Goal: Transaction & Acquisition: Purchase product/service

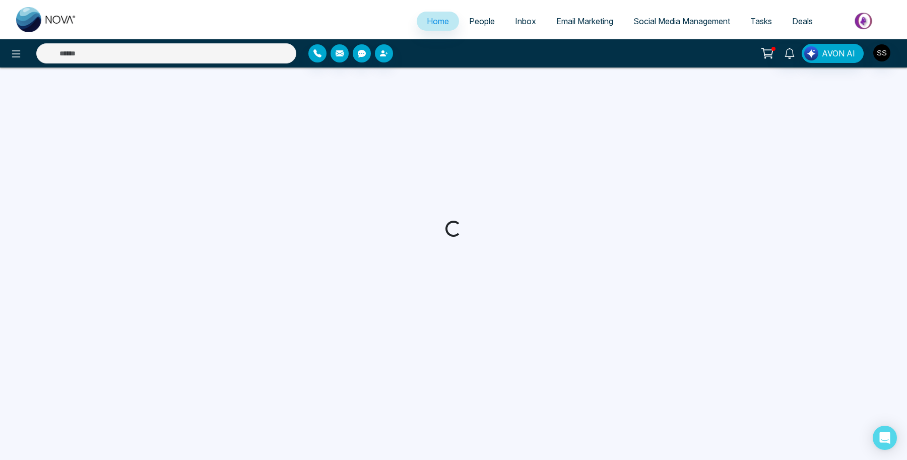
select select "*"
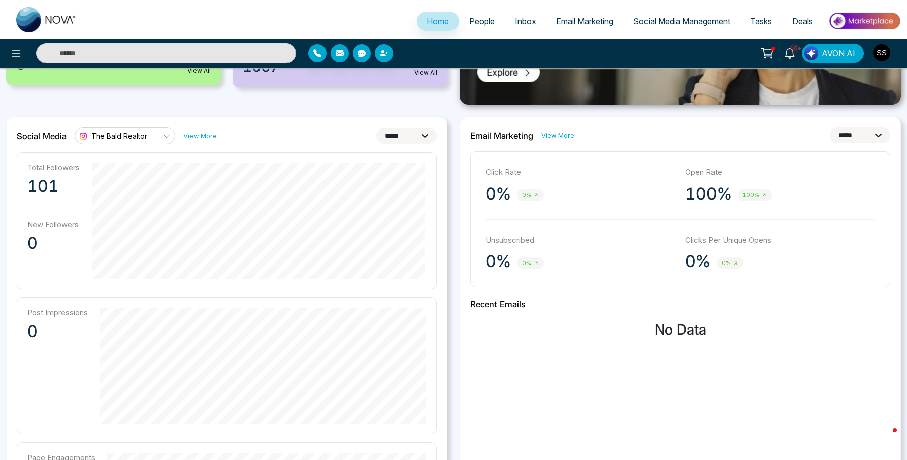
scroll to position [215, 0]
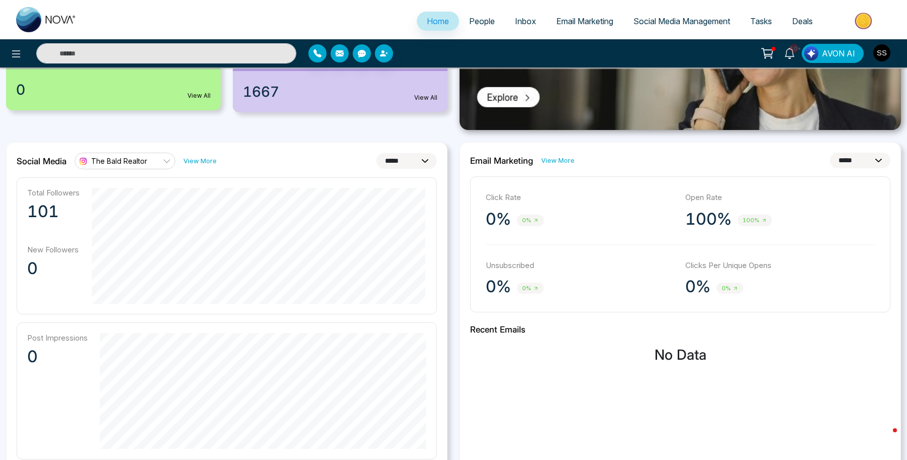
click at [195, 160] on link "View More" at bounding box center [199, 161] width 33 height 10
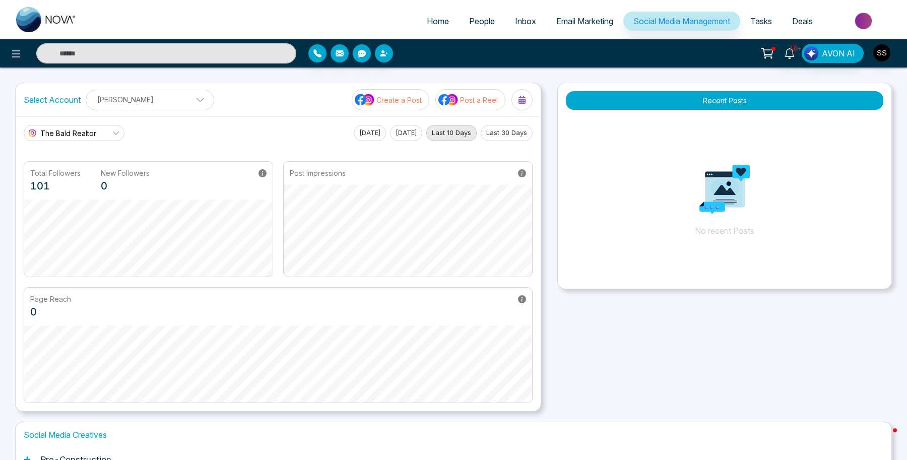
click at [188, 128] on div "The Bald Realtor [DATE] [DATE] Last 10 Days Last 30 Days" at bounding box center [278, 133] width 509 height 16
click at [785, 52] on icon at bounding box center [789, 53] width 11 height 11
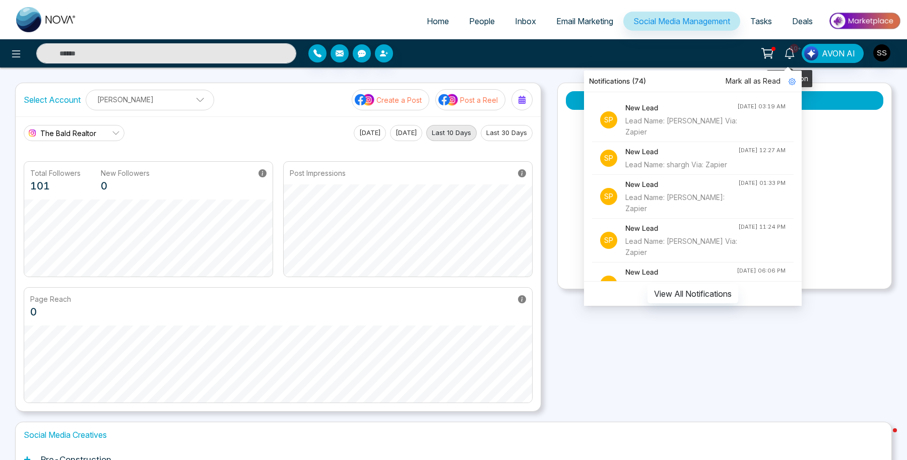
click at [785, 52] on icon at bounding box center [789, 53] width 11 height 11
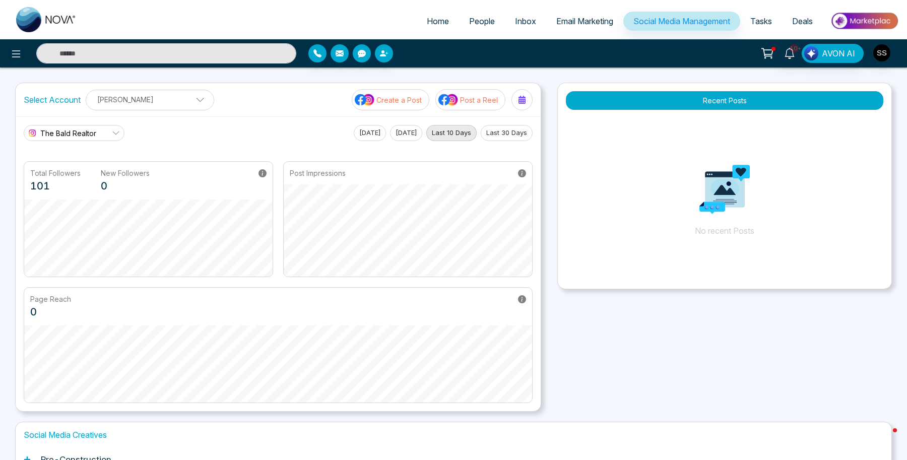
click at [430, 25] on span "Home" at bounding box center [438, 21] width 22 height 10
select select "*"
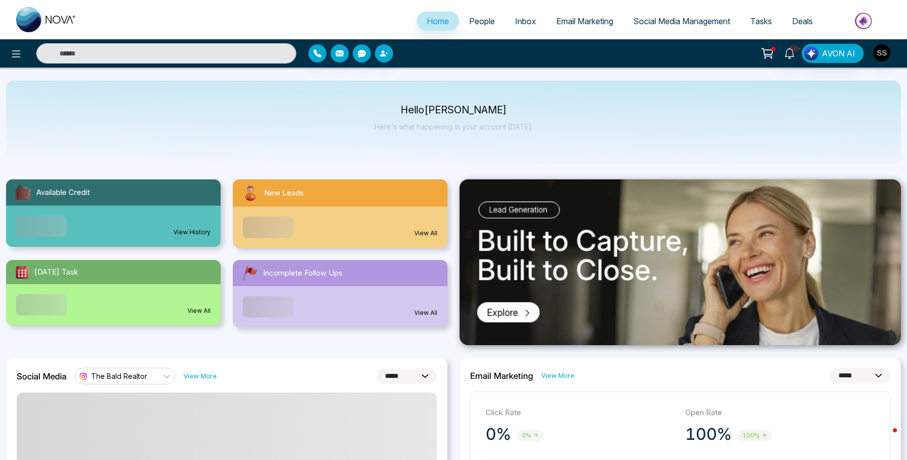
scroll to position [29, 0]
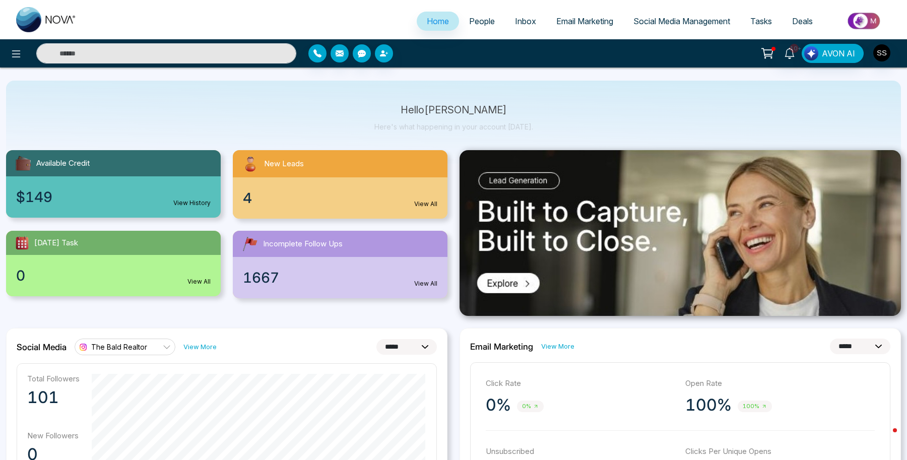
click at [201, 192] on div "$149 View History" at bounding box center [113, 196] width 215 height 41
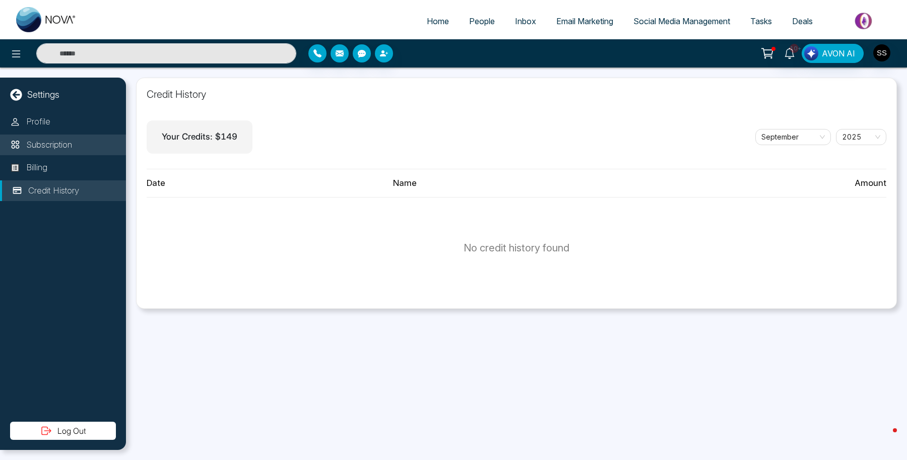
click at [62, 137] on li "Subscription" at bounding box center [63, 144] width 126 height 21
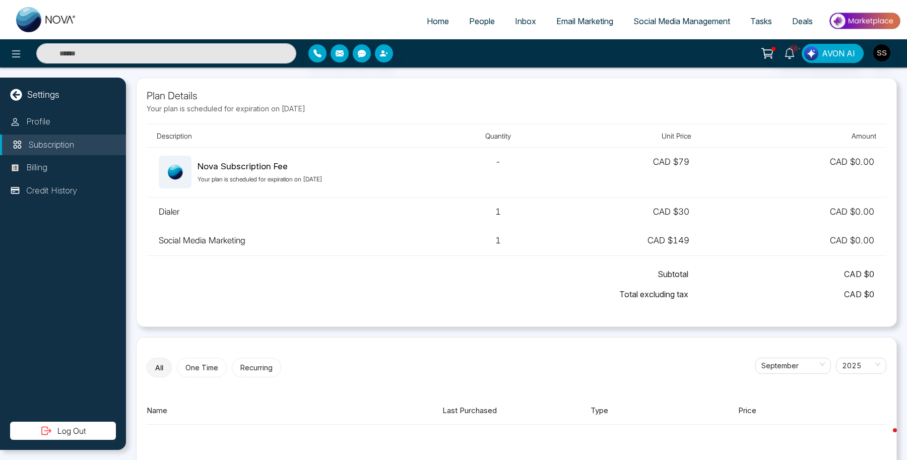
click at [56, 155] on li "Subscription" at bounding box center [63, 144] width 126 height 21
click at [50, 158] on li "Billing" at bounding box center [63, 167] width 126 height 21
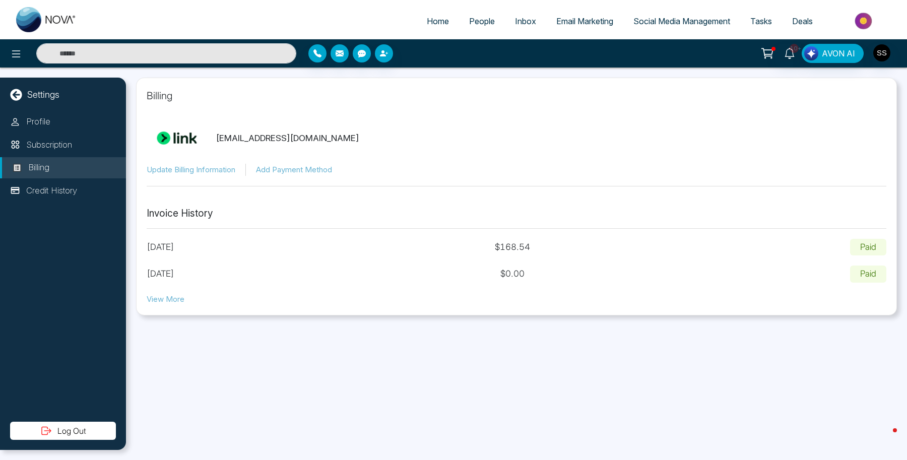
click at [20, 95] on icon at bounding box center [16, 95] width 12 height 12
select select "*"
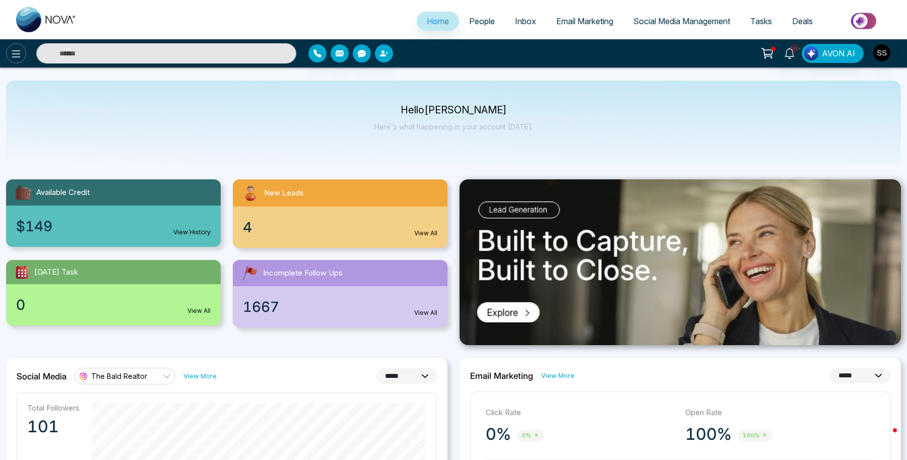
click at [8, 56] on button at bounding box center [16, 53] width 20 height 20
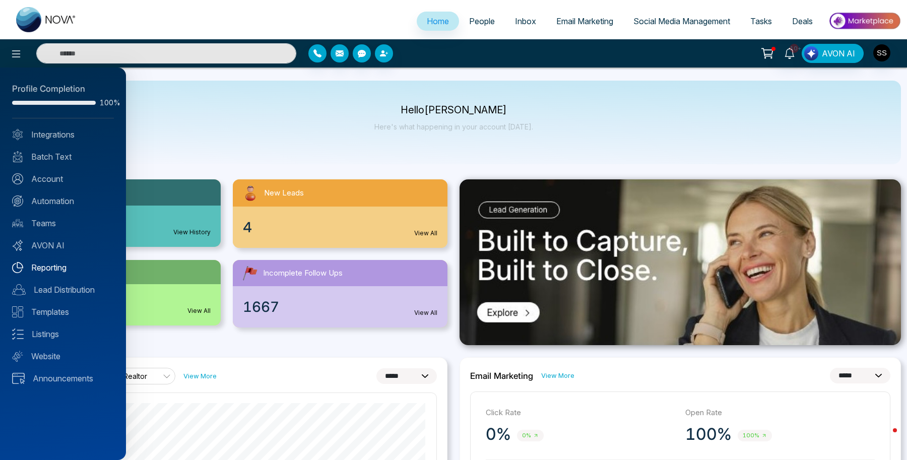
click at [51, 271] on link "Reporting" at bounding box center [63, 267] width 102 height 12
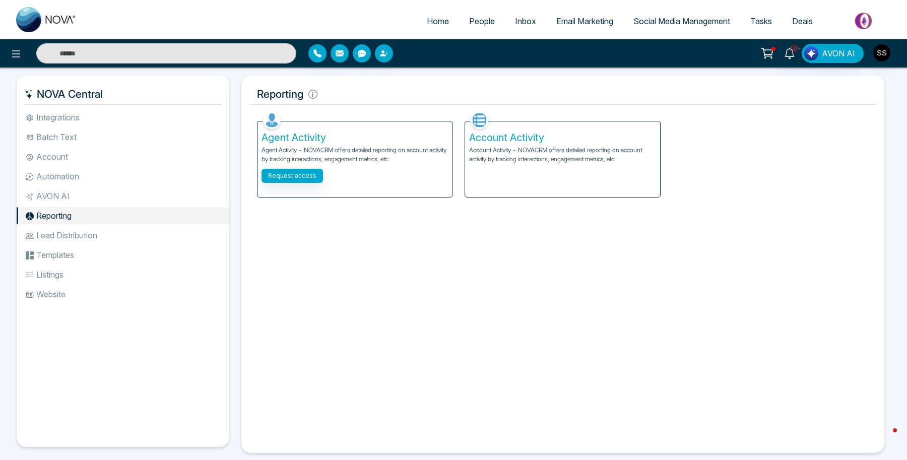
click at [75, 294] on li "Website" at bounding box center [123, 294] width 213 height 17
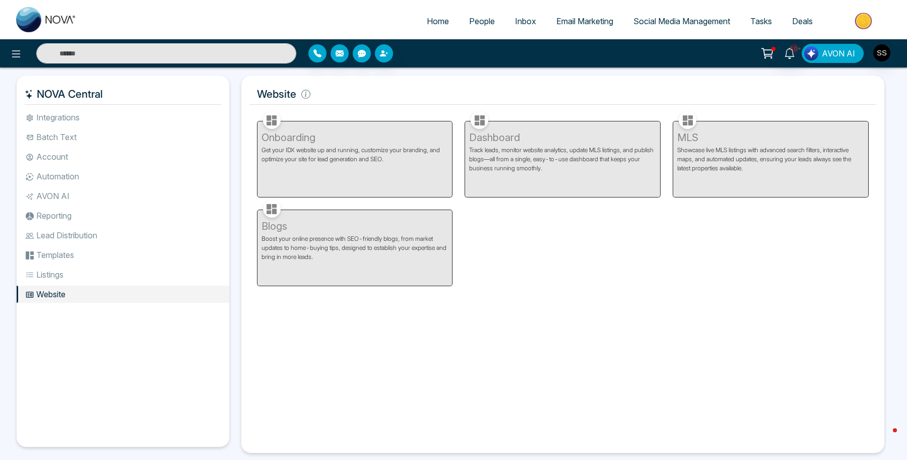
click at [836, 50] on span "AVON AI" at bounding box center [838, 53] width 33 height 12
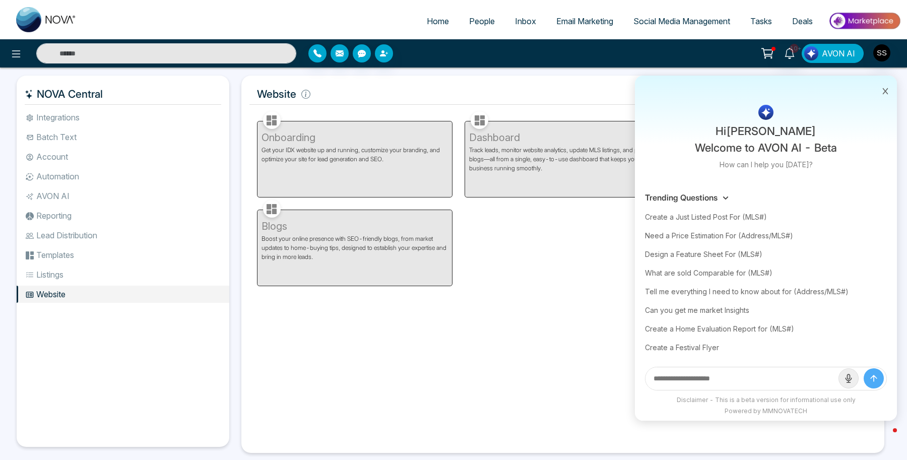
click at [835, 50] on span "AVON AI" at bounding box center [838, 53] width 33 height 12
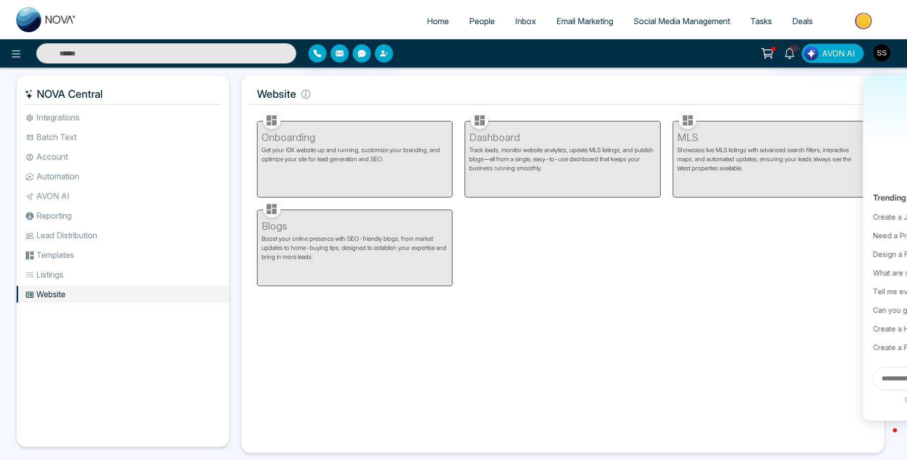
click at [854, 20] on img at bounding box center [864, 21] width 73 height 23
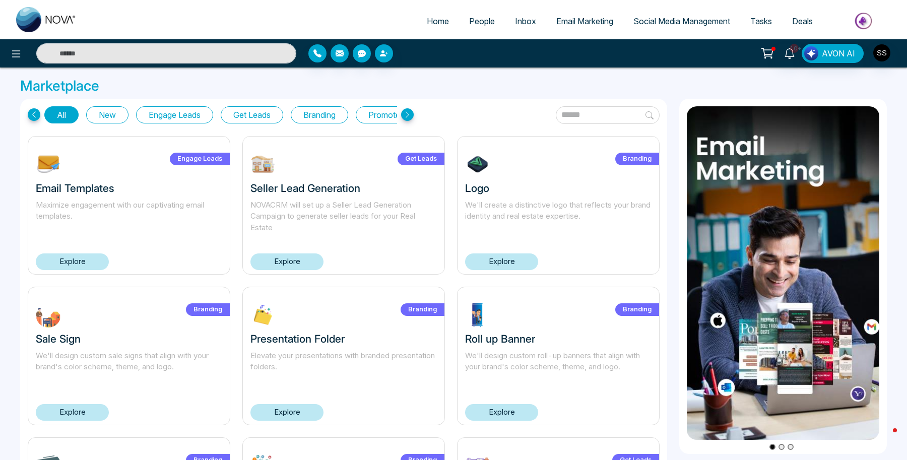
click at [567, 116] on input "text" at bounding box center [608, 115] width 104 height 18
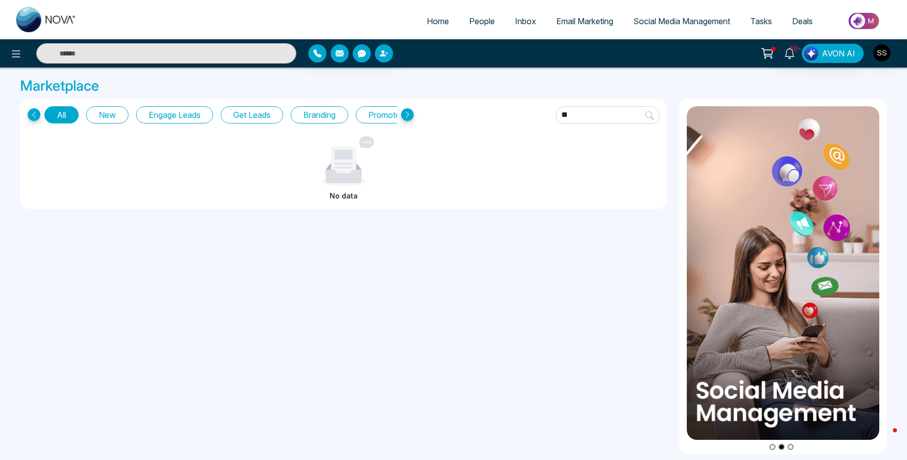
type input "*"
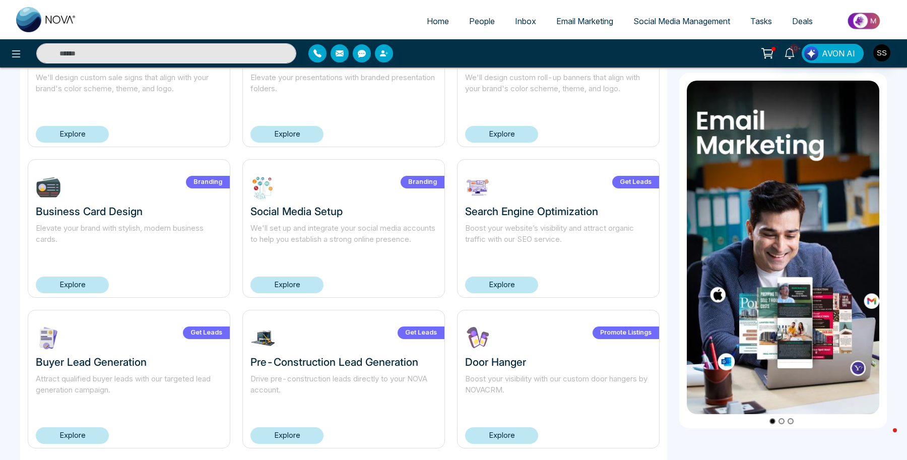
scroll to position [340, 0]
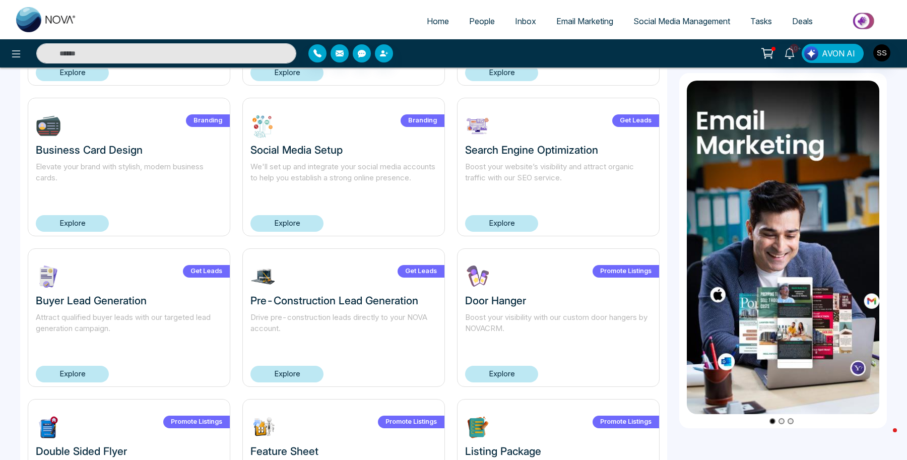
click at [531, 182] on p "Boost your website’s visibility and attract organic traffic with our SEO servic…" at bounding box center [558, 178] width 186 height 34
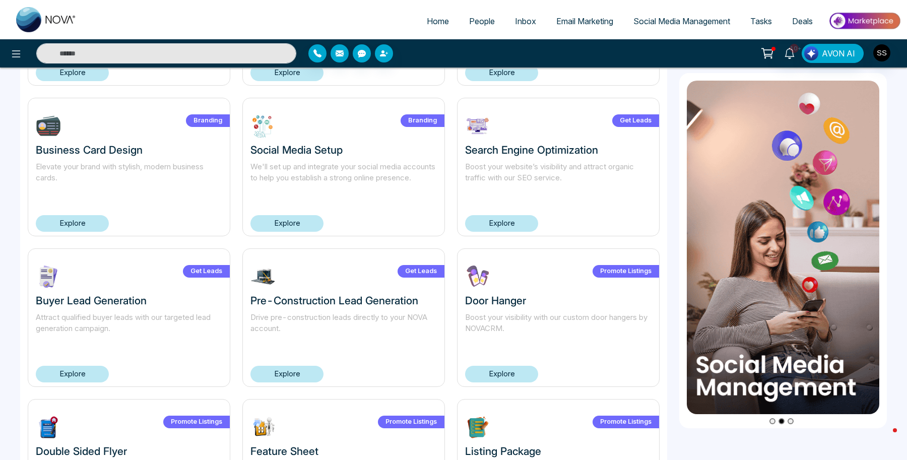
click at [493, 220] on link "Explore" at bounding box center [501, 223] width 73 height 17
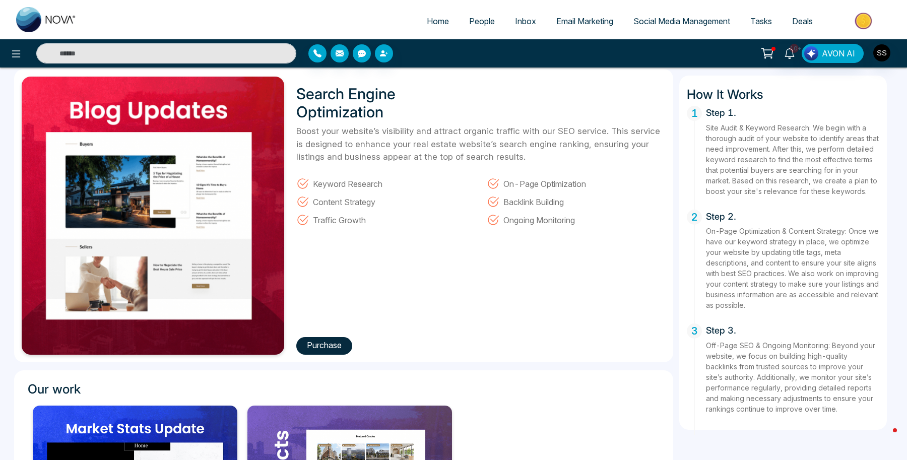
scroll to position [41, 0]
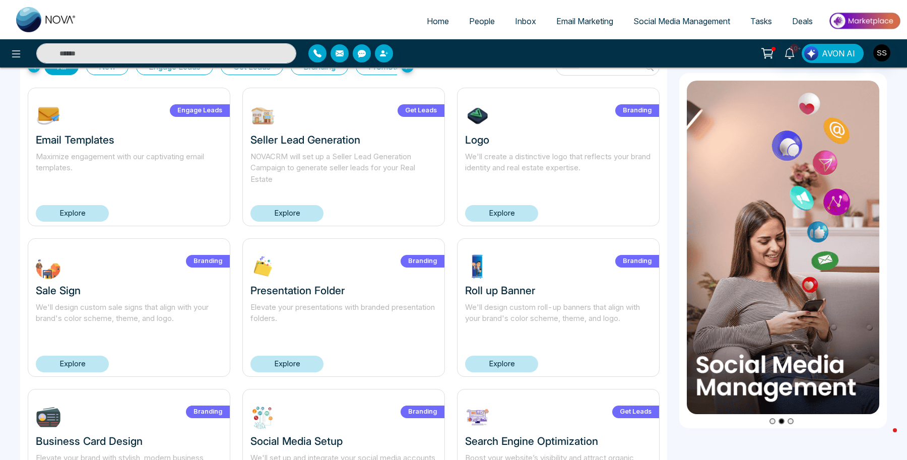
scroll to position [44, 0]
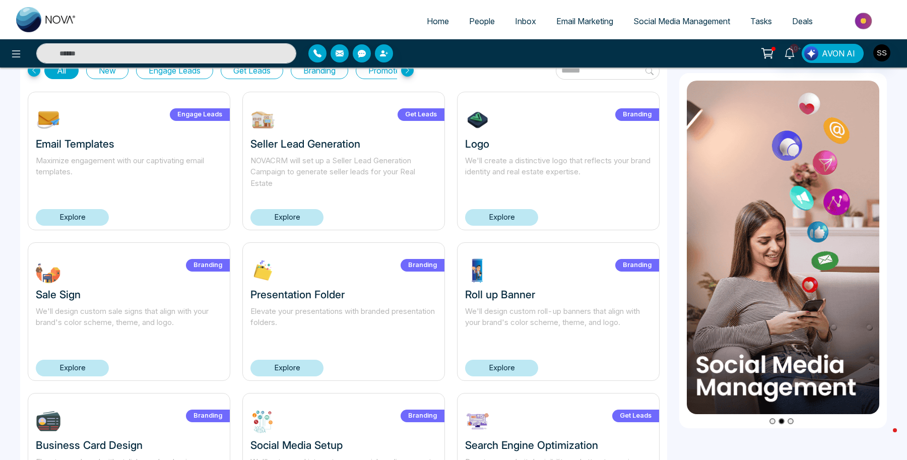
click at [135, 172] on p "Maximize engagement with our captivating email templates." at bounding box center [129, 172] width 186 height 34
click at [80, 215] on link "Explore" at bounding box center [72, 217] width 73 height 17
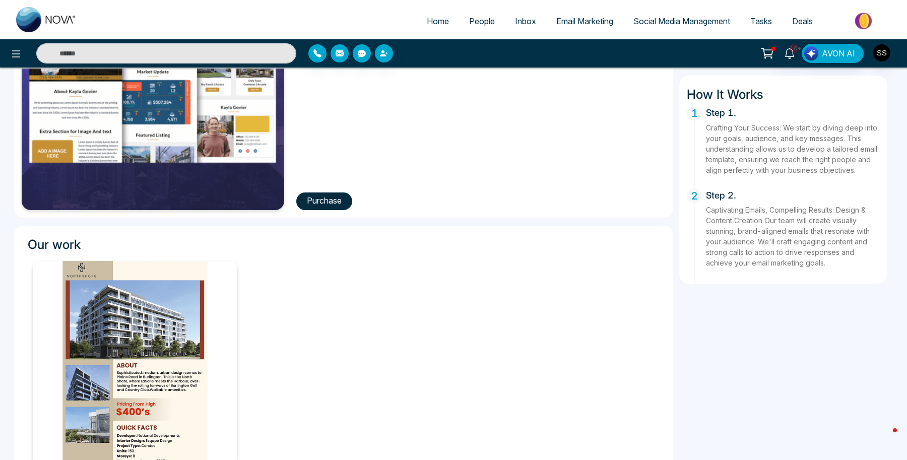
scroll to position [208, 0]
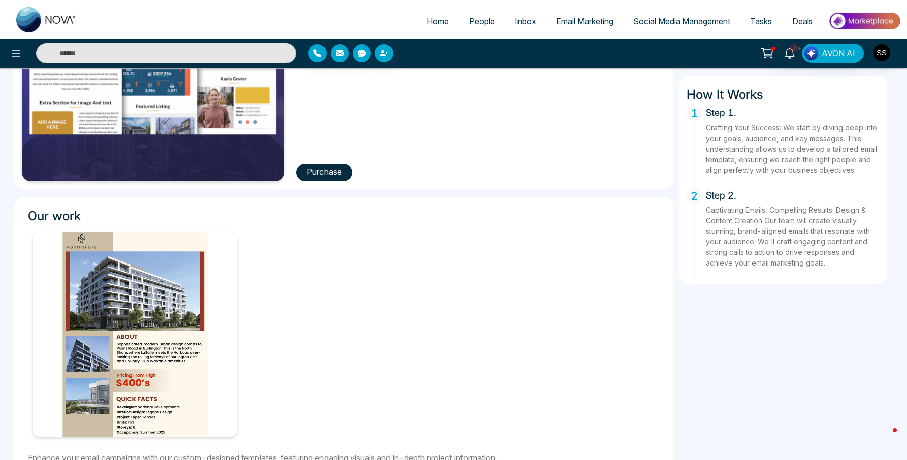
click at [319, 175] on button "Purchase" at bounding box center [324, 173] width 56 height 18
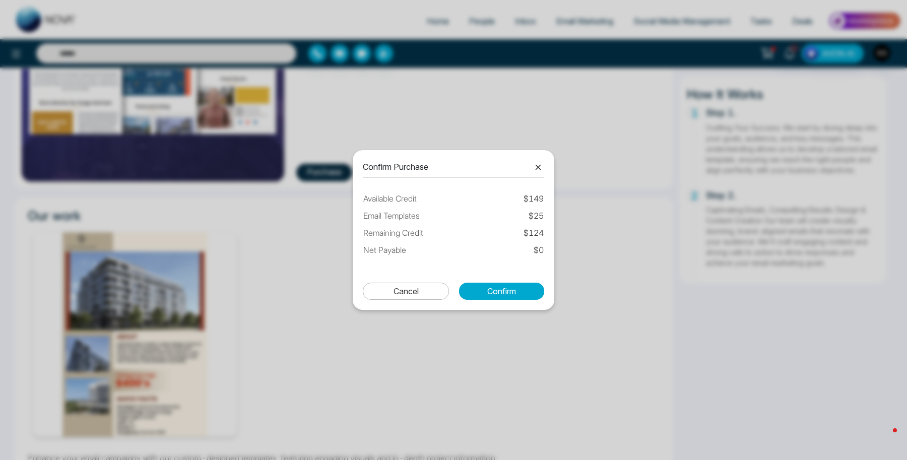
click at [390, 196] on td "Available Credit" at bounding box center [430, 198] width 134 height 13
click at [414, 204] on td "Available Credit" at bounding box center [430, 198] width 134 height 13
click at [543, 168] on icon at bounding box center [538, 167] width 12 height 12
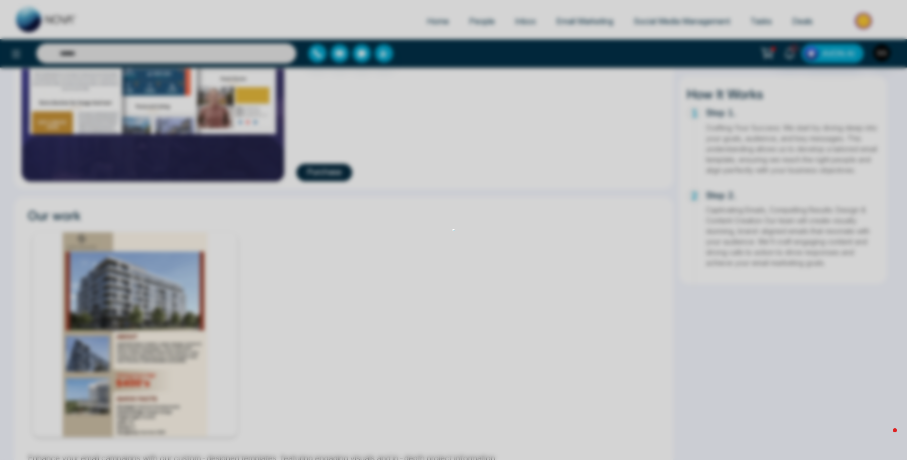
scroll to position [0, 0]
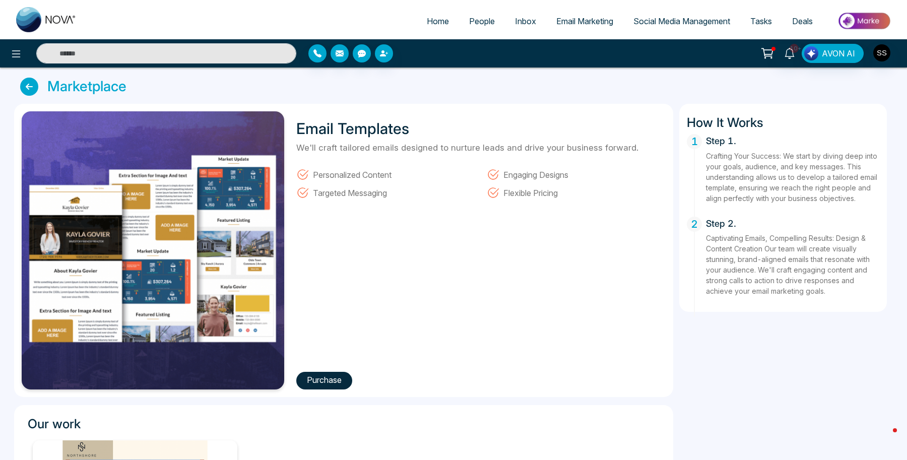
click at [444, 21] on link "Home" at bounding box center [438, 21] width 42 height 19
select select "*"
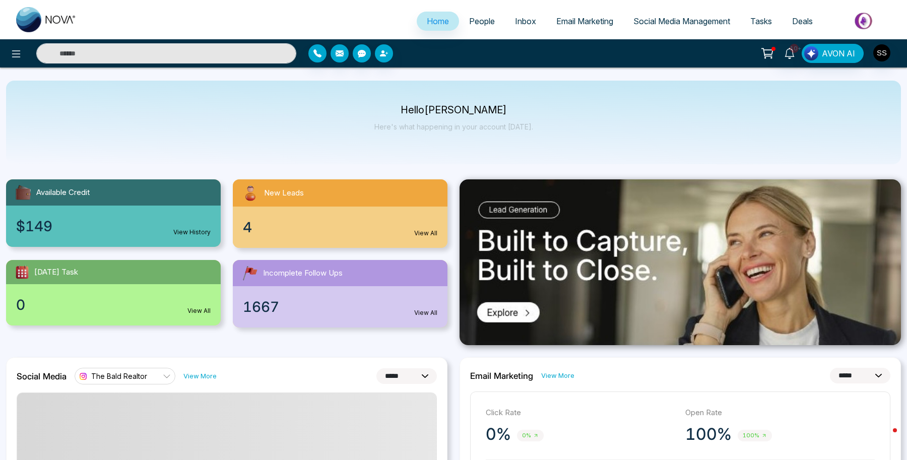
click at [180, 237] on div "$149 View History" at bounding box center [113, 226] width 215 height 41
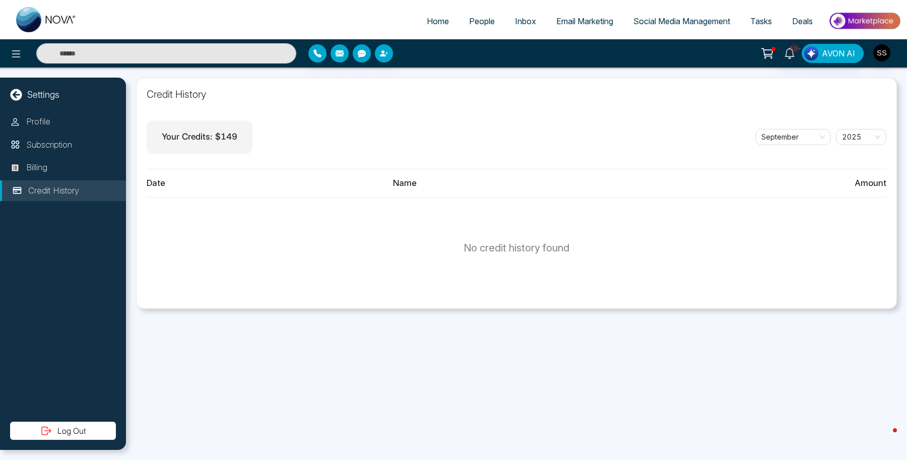
select select "*"
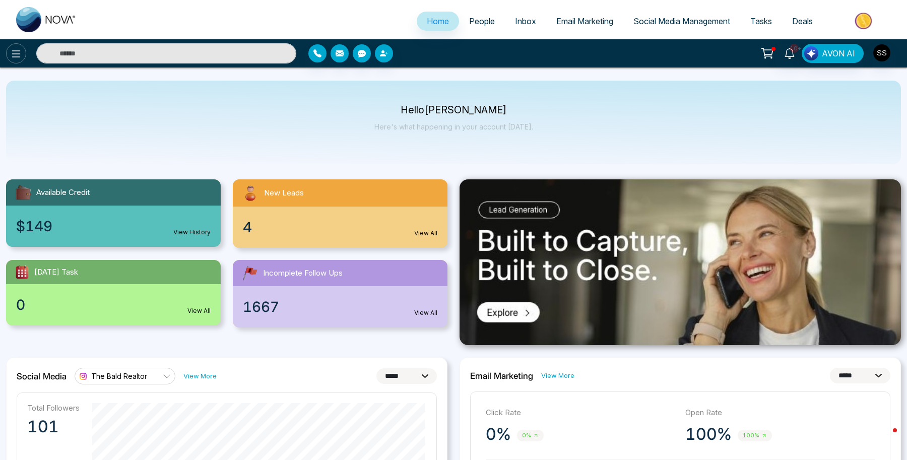
click at [15, 45] on button at bounding box center [16, 53] width 20 height 20
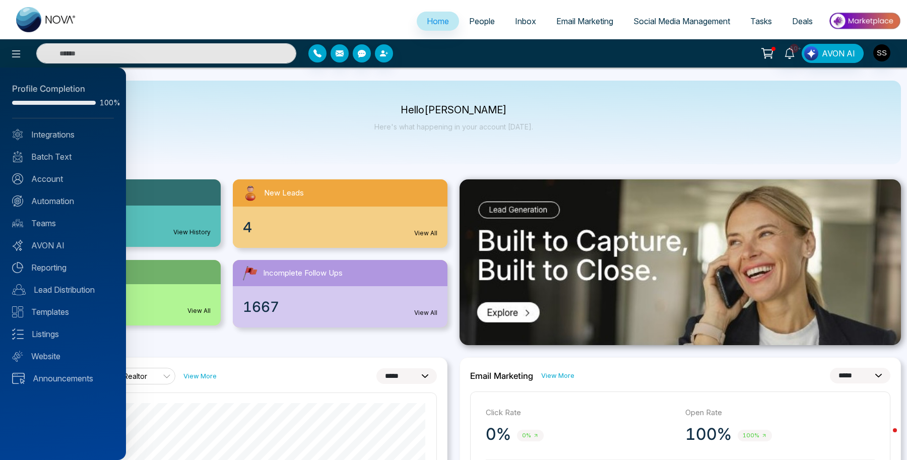
click at [265, 194] on div at bounding box center [453, 230] width 907 height 460
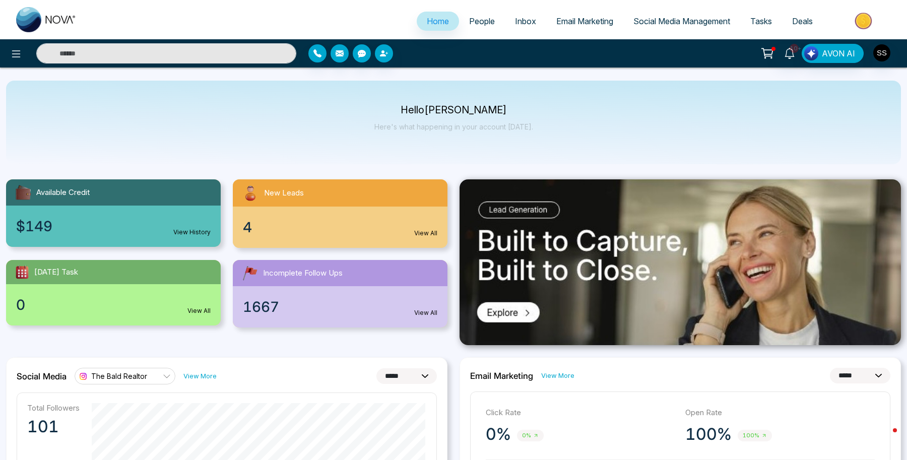
click at [170, 137] on div "Hello [PERSON_NAME] Here's what happening in your account [DATE]." at bounding box center [453, 123] width 895 height 84
click at [22, 62] on div at bounding box center [151, 53] width 302 height 20
click at [15, 52] on icon at bounding box center [16, 54] width 12 height 12
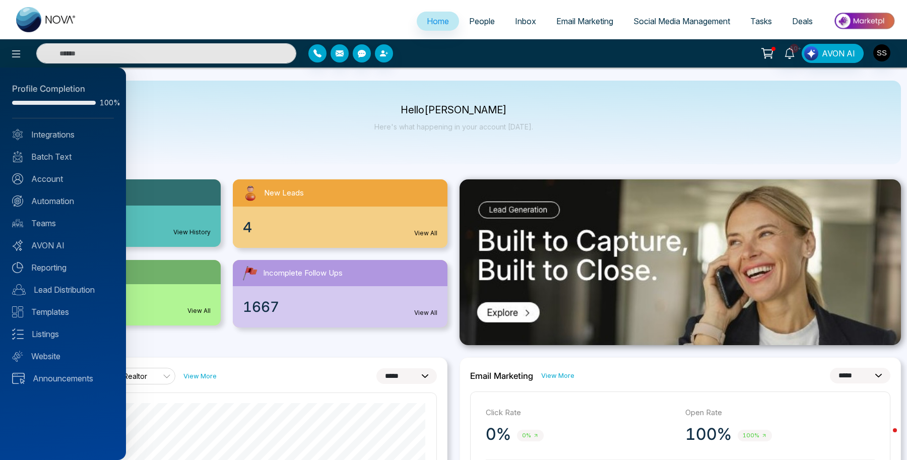
click at [45, 237] on div "Profile Completion 100% Integrations Batch Text Account Automation Teams AVON A…" at bounding box center [63, 264] width 126 height 392
click at [44, 245] on link "AVON AI" at bounding box center [63, 245] width 102 height 12
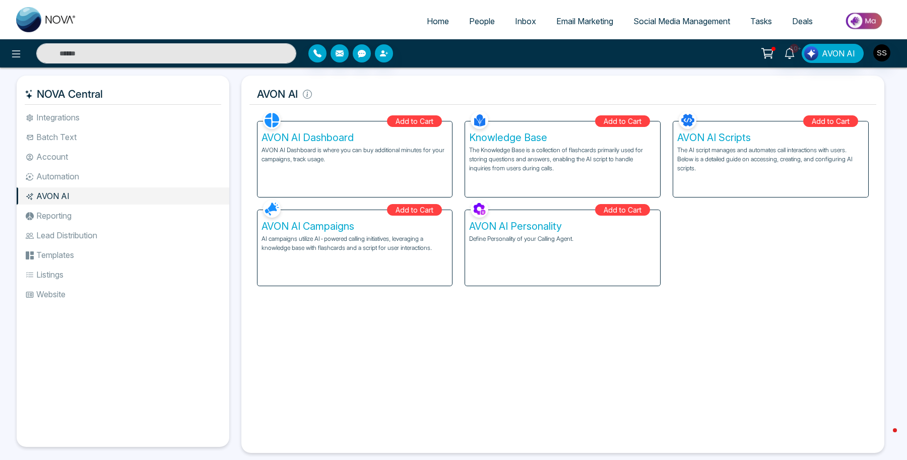
click at [336, 322] on div "Facebook NOVACRM enables users to connect to Facebook to schedule social media …" at bounding box center [562, 276] width 627 height 335
click at [61, 175] on li "Automation" at bounding box center [123, 176] width 213 height 17
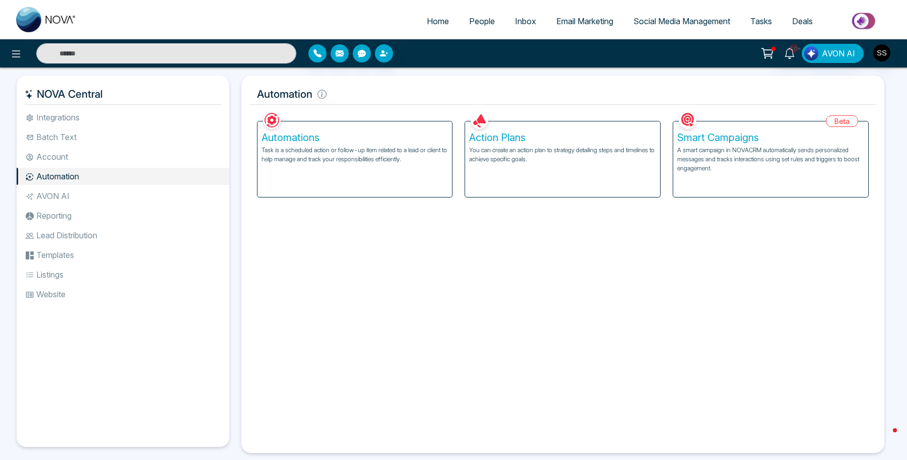
click at [60, 185] on ul "Integrations Batch Text Account Automation AVON AI Reporting Lead Distribution …" at bounding box center [123, 270] width 213 height 322
click at [59, 192] on li "AVON AI" at bounding box center [123, 195] width 213 height 17
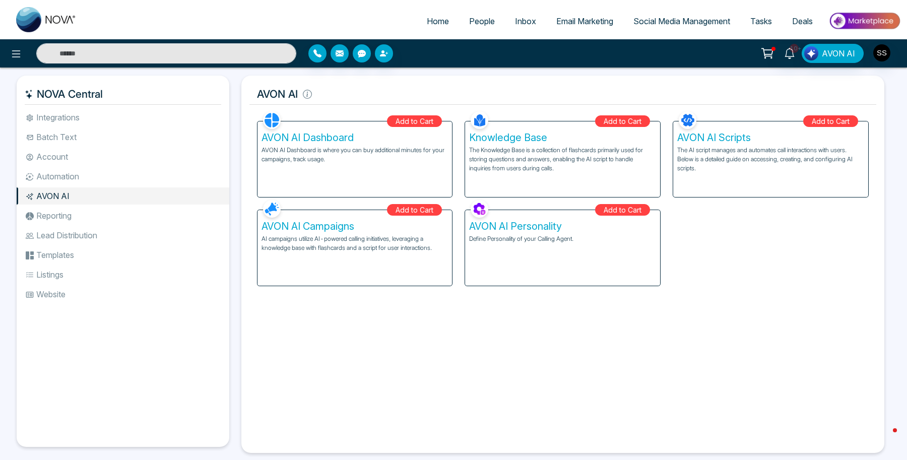
click at [58, 143] on li "Batch Text" at bounding box center [123, 136] width 213 height 17
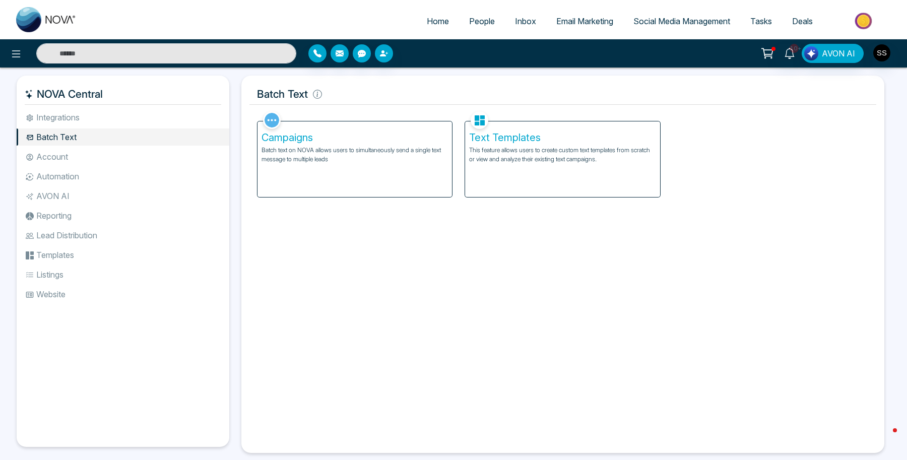
click at [399, 161] on p "Batch text on NOVA allows users to simultaneously send a single text message to…" at bounding box center [354, 155] width 187 height 18
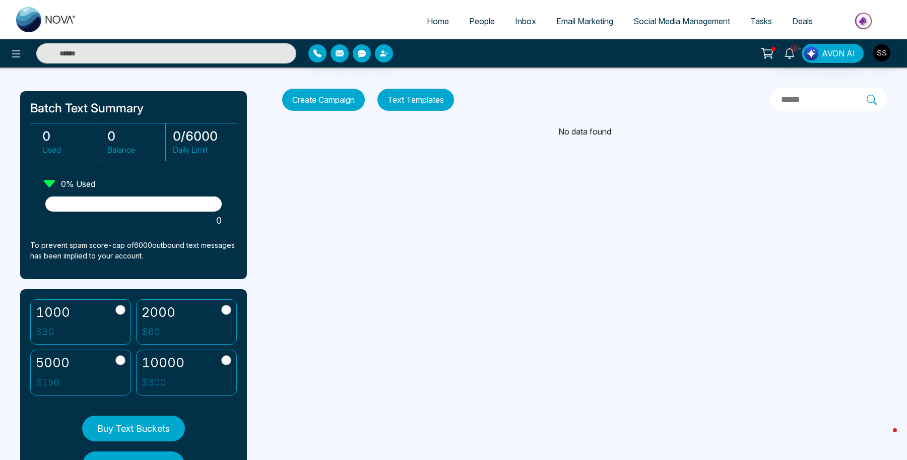
scroll to position [80, 0]
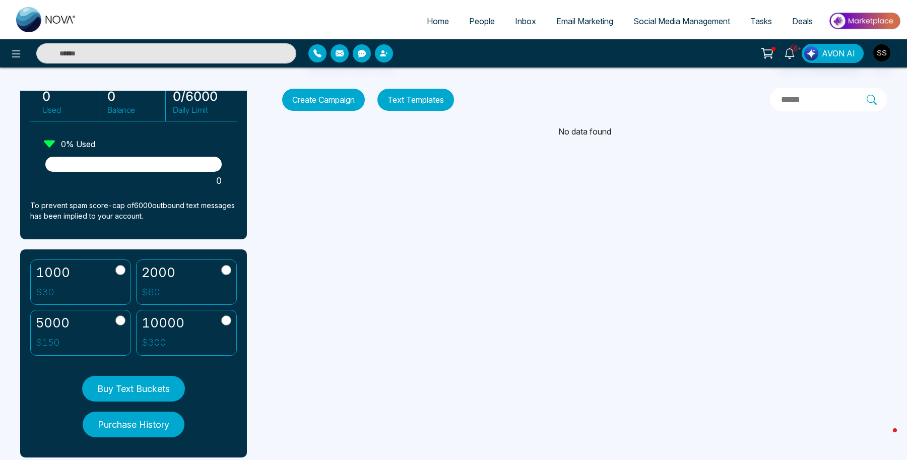
click at [143, 431] on button "Purchase History" at bounding box center [134, 425] width 102 height 26
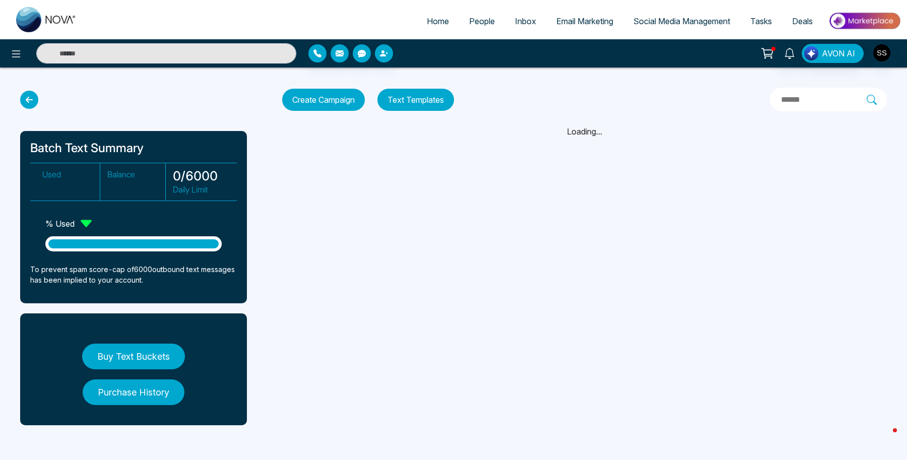
click at [117, 357] on button "Buy Text Buckets" at bounding box center [133, 357] width 103 height 26
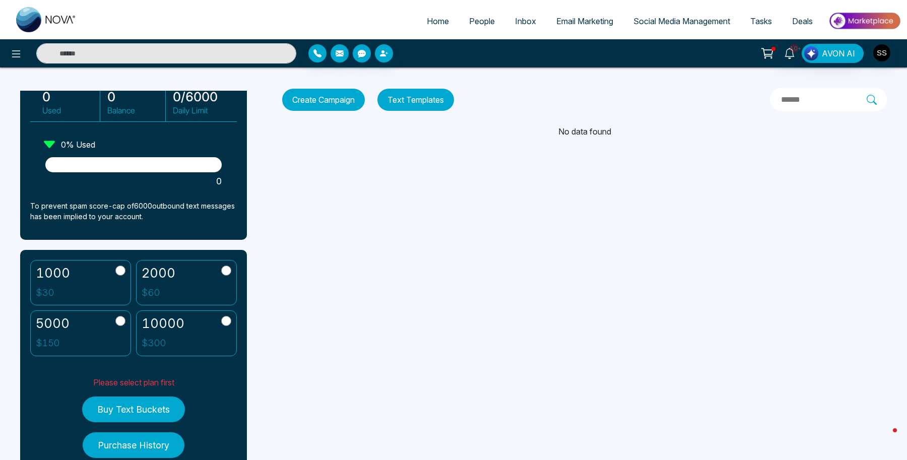
scroll to position [109, 0]
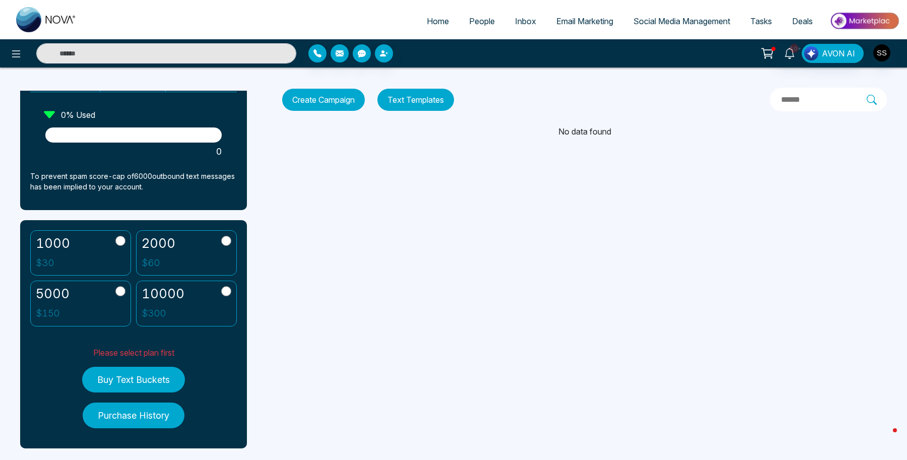
click at [113, 259] on label "1000 $ 30" at bounding box center [80, 253] width 101 height 46
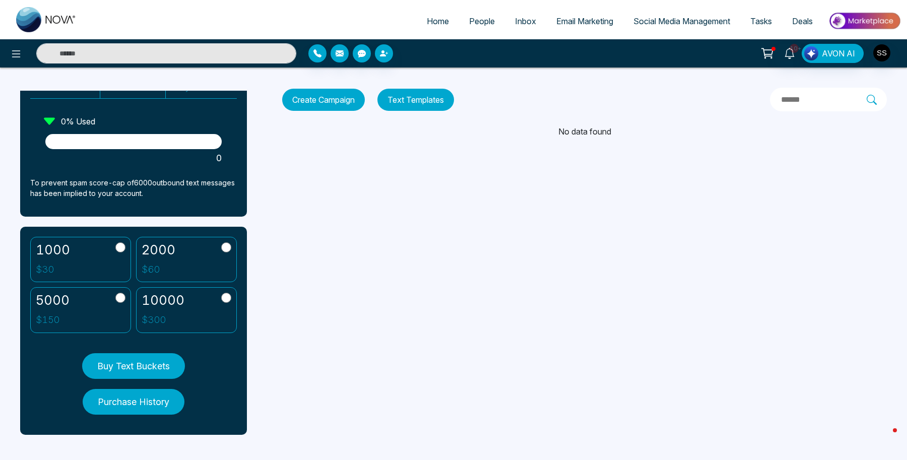
click at [118, 254] on label "1000 $ 30" at bounding box center [80, 260] width 101 height 46
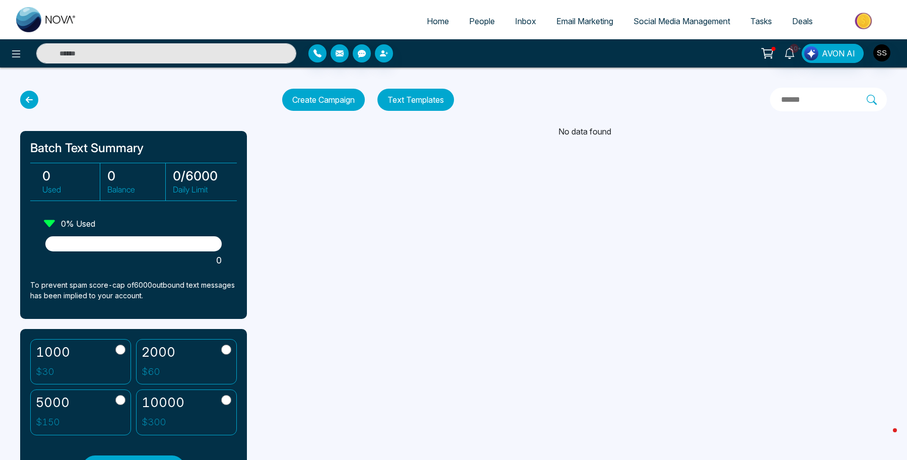
scroll to position [25, 0]
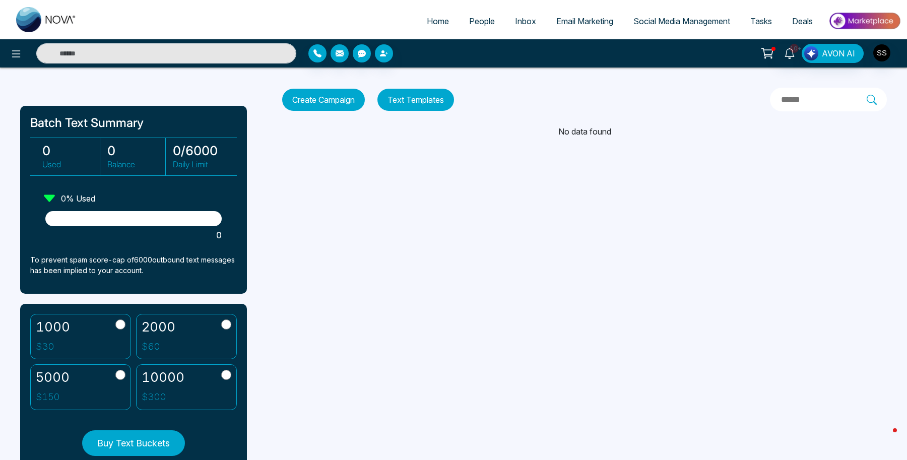
click at [6, 49] on div at bounding box center [151, 53] width 302 height 20
click at [18, 51] on icon at bounding box center [16, 54] width 12 height 12
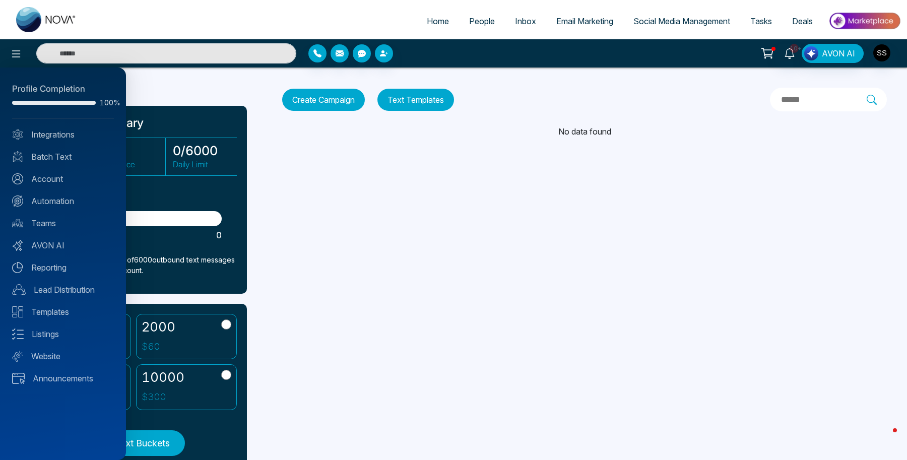
click at [53, 208] on div "Profile Completion 100% Integrations Batch Text Account Automation Teams AVON A…" at bounding box center [63, 264] width 126 height 392
click at [56, 195] on link "Automation" at bounding box center [63, 201] width 102 height 12
